Goal: Entertainment & Leisure: Browse casually

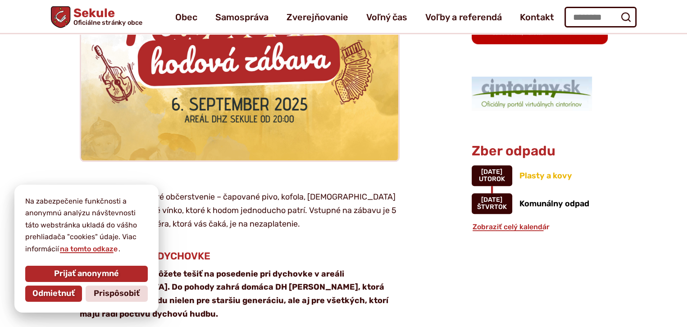
scroll to position [331, 0]
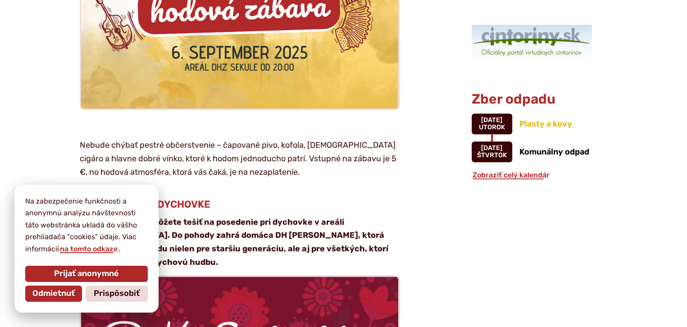
scroll to position [1048, 0]
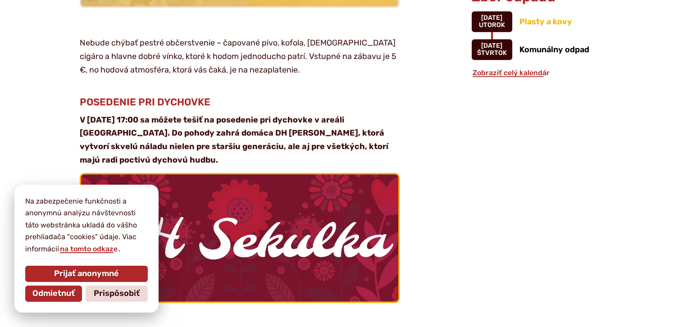
click at [181, 178] on img at bounding box center [239, 238] width 349 height 140
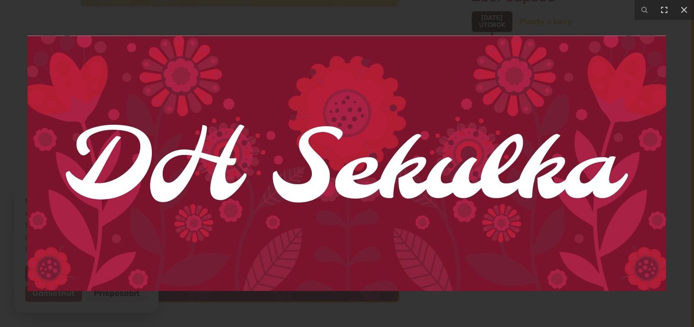
click at [181, 178] on img at bounding box center [346, 163] width 638 height 255
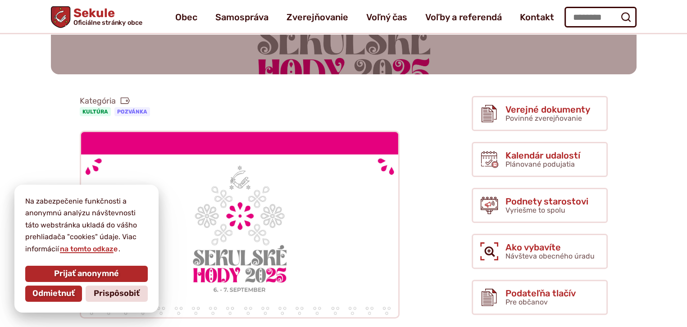
scroll to position [0, 0]
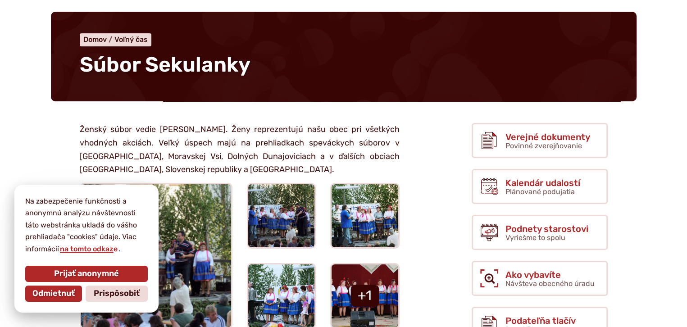
scroll to position [53, 0]
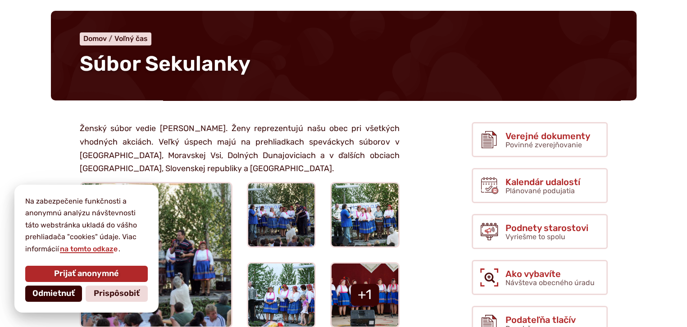
click at [68, 289] on span "Odmietnuť" at bounding box center [53, 294] width 42 height 10
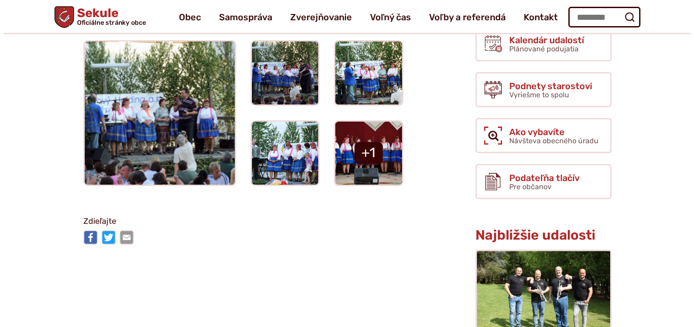
scroll to position [147, 0]
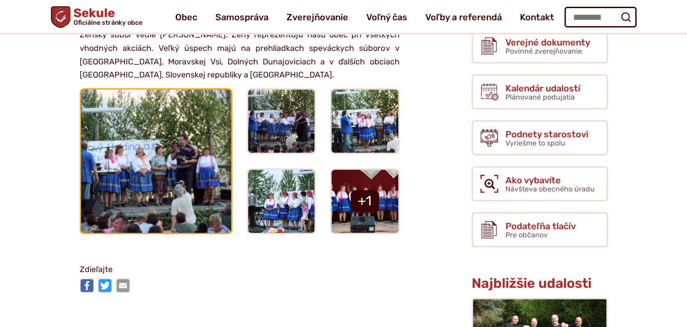
click at [160, 187] on img at bounding box center [155, 160] width 165 height 157
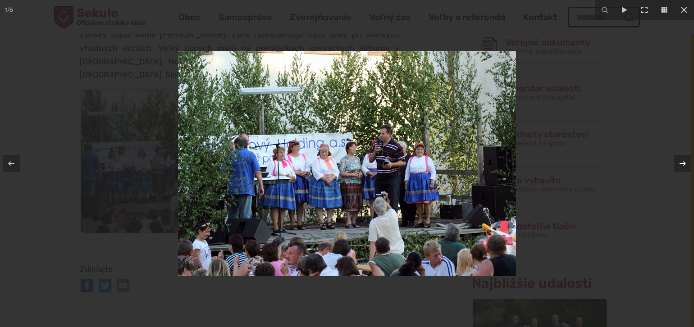
click at [680, 163] on icon at bounding box center [682, 163] width 6 height 5
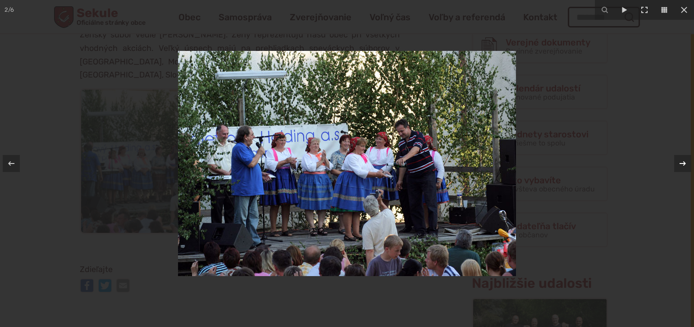
click at [680, 163] on icon at bounding box center [682, 163] width 6 height 5
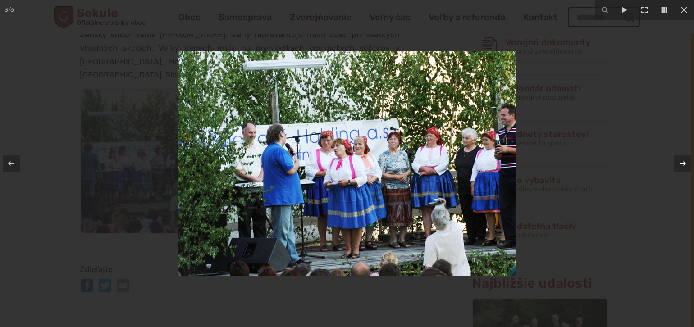
click at [680, 163] on icon at bounding box center [682, 163] width 6 height 5
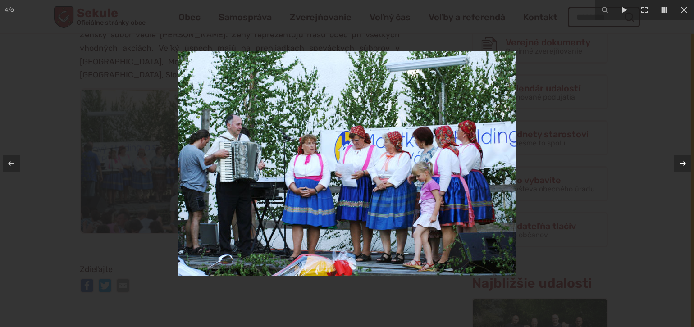
click at [680, 163] on div "4 / 6" at bounding box center [347, 163] width 694 height 327
click at [680, 163] on icon at bounding box center [682, 163] width 6 height 5
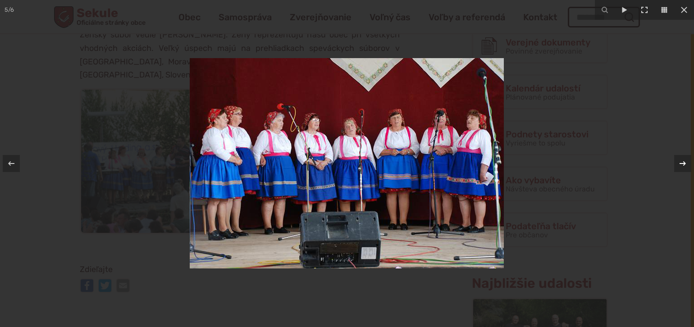
click at [680, 163] on div "5 / 6" at bounding box center [347, 163] width 694 height 327
click at [680, 163] on icon at bounding box center [682, 163] width 6 height 5
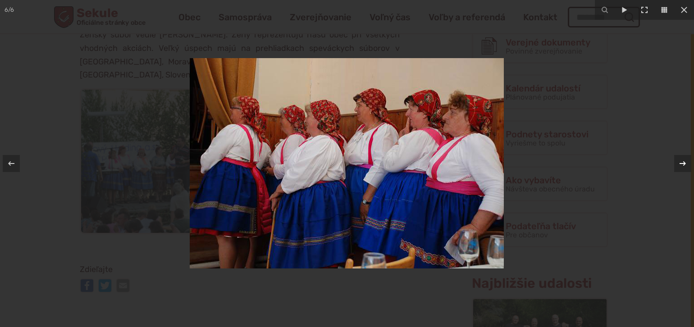
click at [680, 163] on icon at bounding box center [682, 163] width 6 height 5
